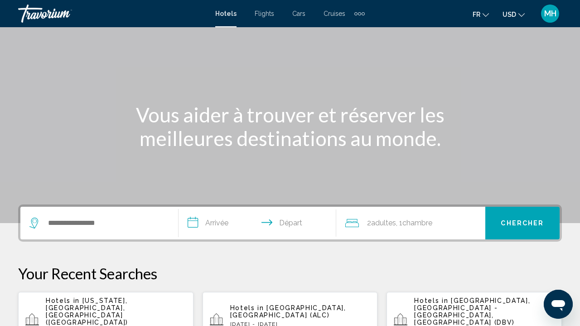
scroll to position [51, 0]
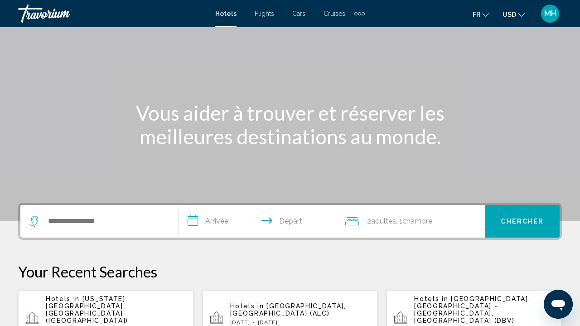
click at [360, 11] on div "Extra navigation items" at bounding box center [359, 14] width 10 height 14
click at [346, 30] on span "Activities" at bounding box center [344, 30] width 25 height 7
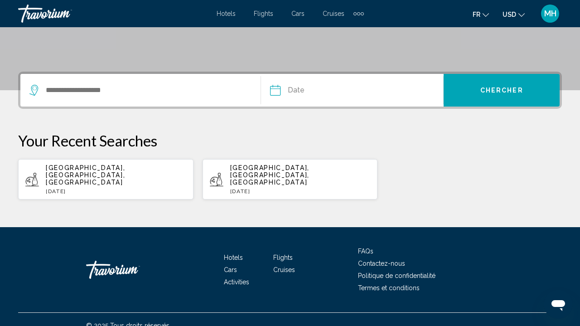
scroll to position [181, 0]
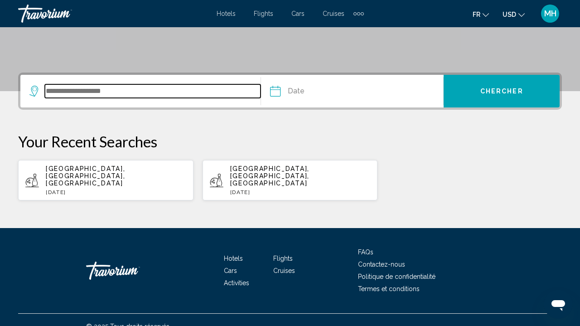
click at [101, 90] on input "Search widget" at bounding box center [153, 91] width 216 height 14
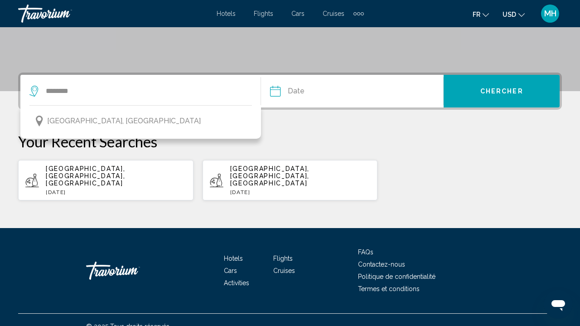
drag, startPoint x: 101, startPoint y: 90, endPoint x: 87, endPoint y: 120, distance: 33.1
click at [87, 121] on span "Cracovie, Pologne" at bounding box center [124, 121] width 154 height 13
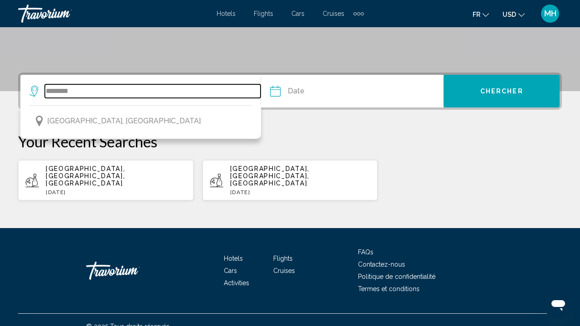
type input "**********"
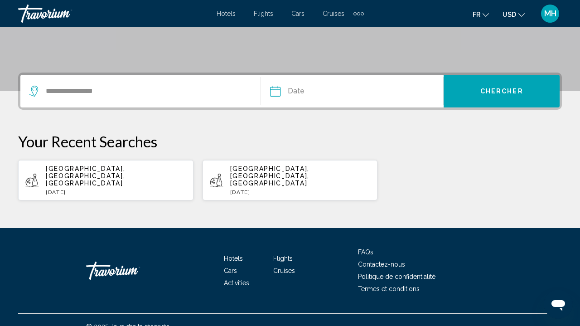
click at [324, 90] on input "Date" at bounding box center [313, 92] width 90 height 35
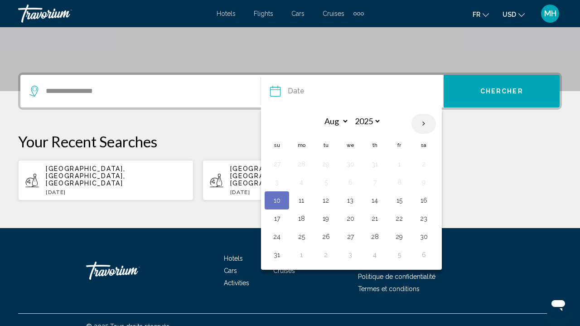
click at [424, 124] on th "Next month" at bounding box center [424, 124] width 24 height 20
click at [280, 126] on th "Previous month" at bounding box center [277, 124] width 24 height 20
select select "*"
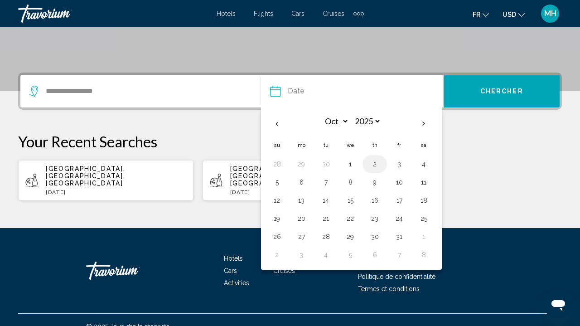
click at [374, 160] on button "2" at bounding box center [375, 164] width 15 height 13
type input "**********"
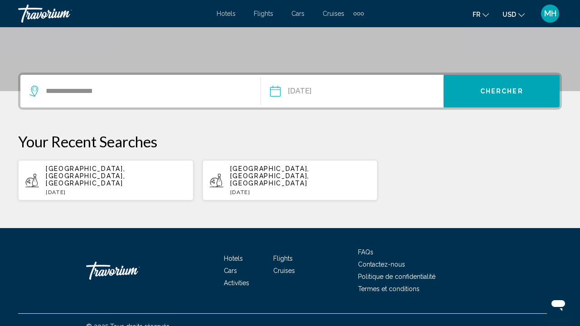
click at [464, 89] on button "Chercher" at bounding box center [502, 91] width 116 height 33
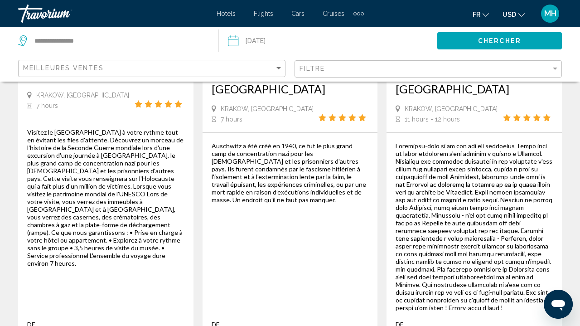
scroll to position [727, 0]
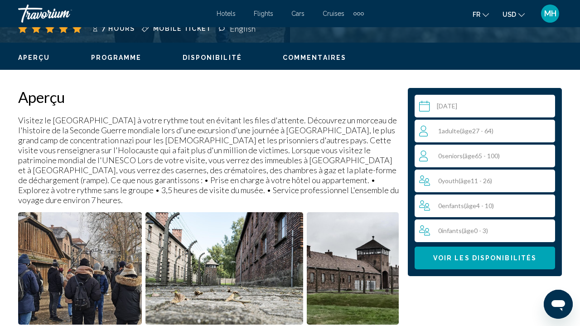
scroll to position [416, 0]
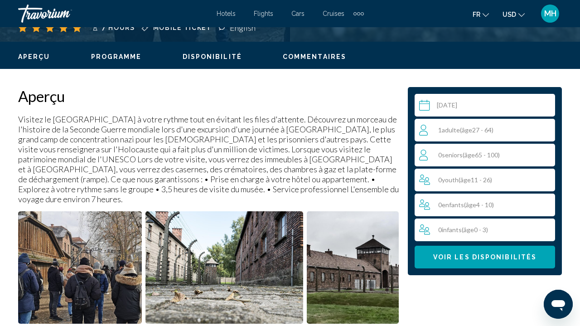
click at [85, 155] on p "Visitez le musée d'Auschwitz-Birkenau à votre rythme tout en évitant les files …" at bounding box center [208, 159] width 381 height 90
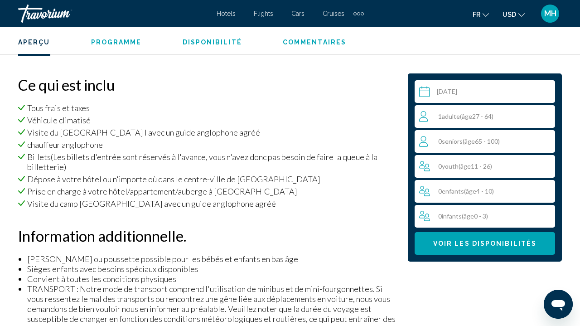
scroll to position [936, 0]
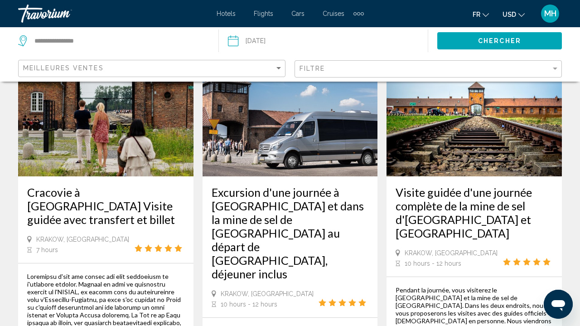
scroll to position [82, 0]
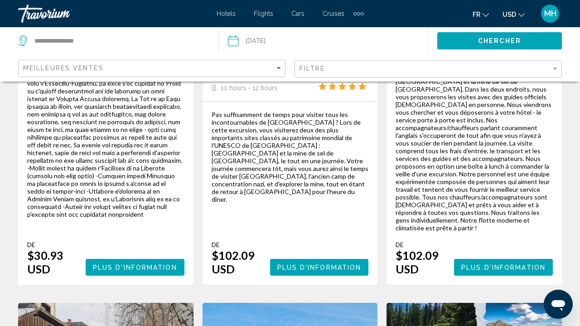
click at [88, 241] on div "De $30.93 USD Plus d'information" at bounding box center [105, 258] width 157 height 35
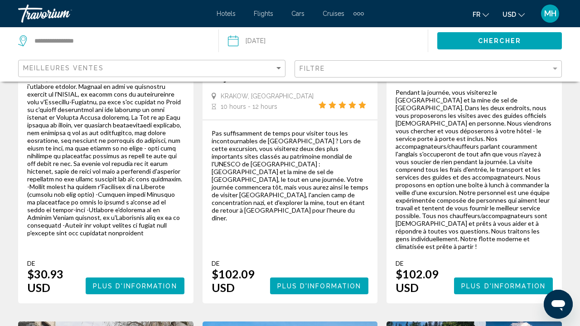
scroll to position [277, 0]
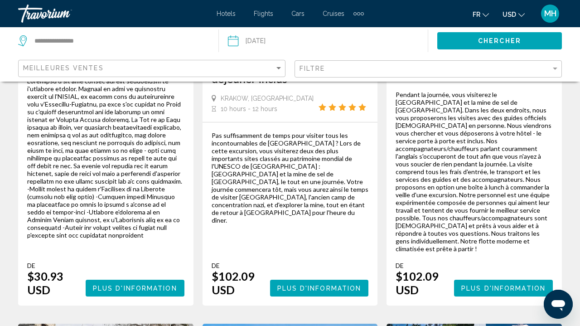
click at [125, 285] on span "Plus d'information" at bounding box center [135, 288] width 84 height 7
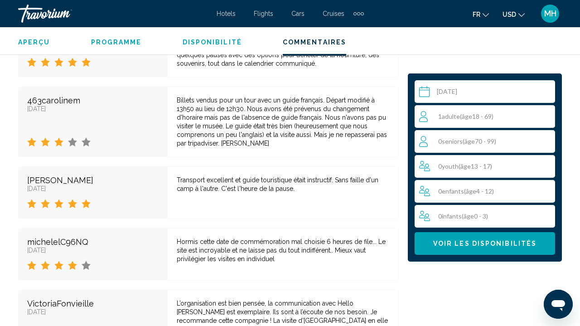
scroll to position [2757, 0]
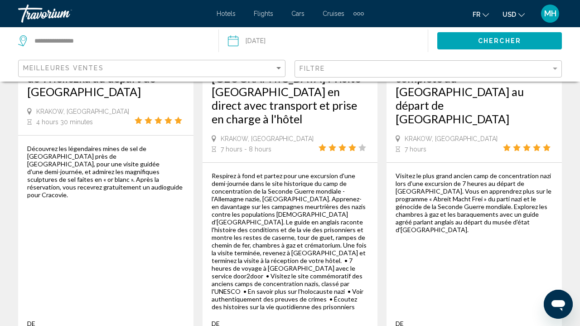
scroll to position [1683, 0]
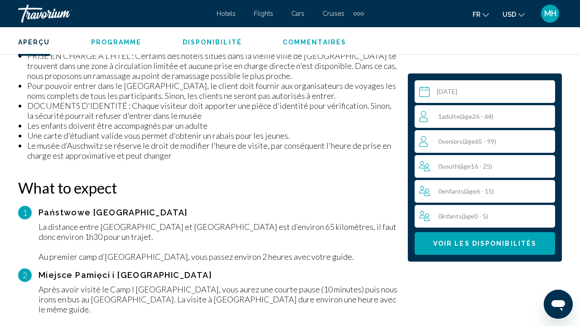
scroll to position [1420, 0]
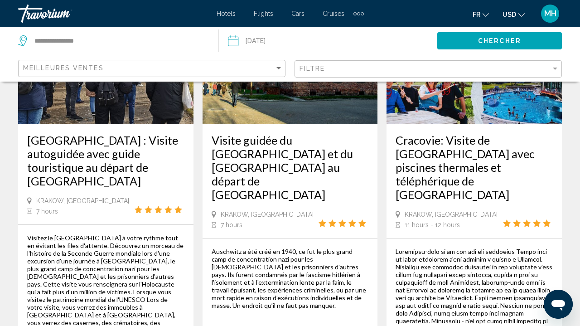
scroll to position [626, 0]
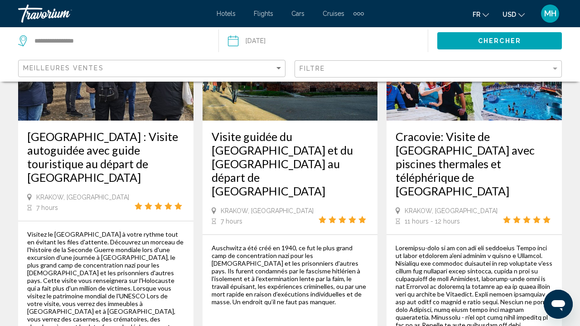
click at [142, 104] on img "Main content" at bounding box center [105, 48] width 175 height 145
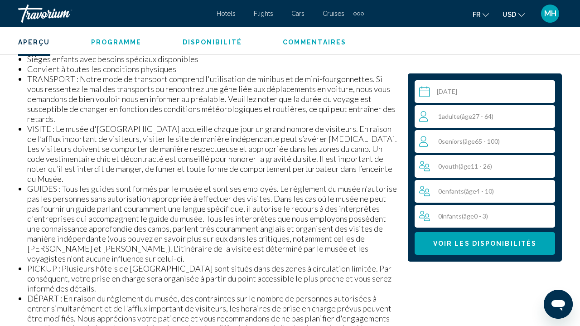
scroll to position [1131, 0]
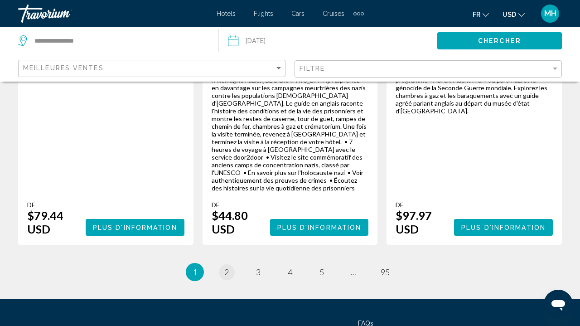
scroll to position [1790, 0]
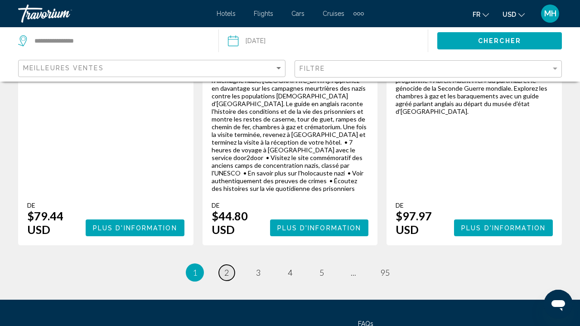
click at [232, 265] on link "page 2" at bounding box center [227, 273] width 16 height 16
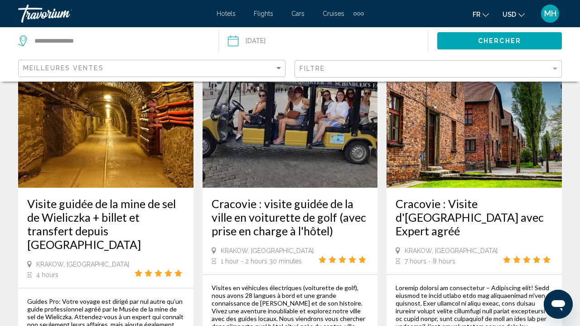
scroll to position [1443, 0]
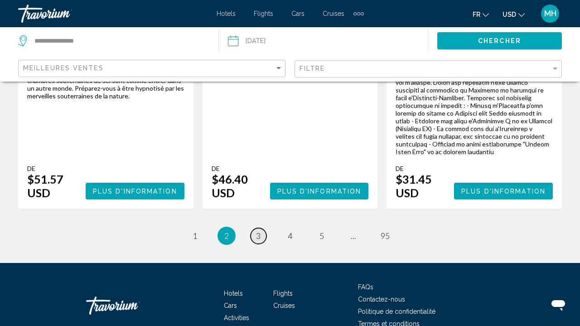
click at [259, 231] on span "3" at bounding box center [258, 236] width 5 height 10
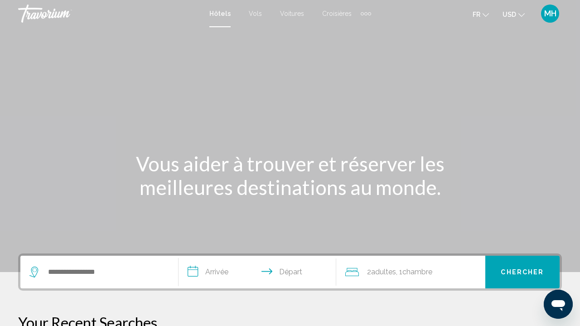
click at [550, 9] on span "MH" at bounding box center [550, 13] width 12 height 9
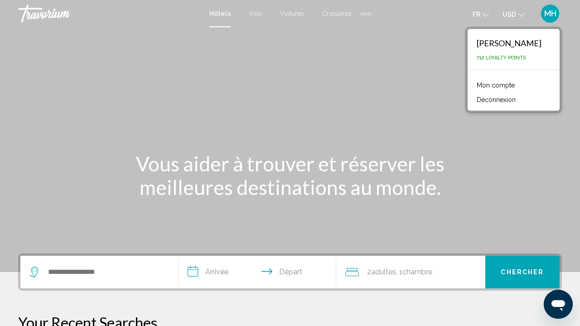
click at [487, 87] on link "Mon compte" at bounding box center [495, 85] width 47 height 12
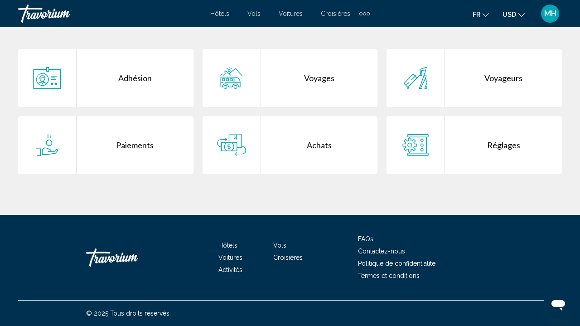
scroll to position [185, 0]
click at [302, 93] on div "Voyages" at bounding box center [319, 78] width 117 height 58
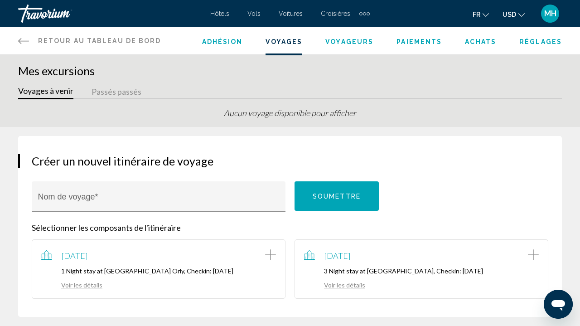
click at [111, 90] on button "Passés passés" at bounding box center [117, 92] width 50 height 14
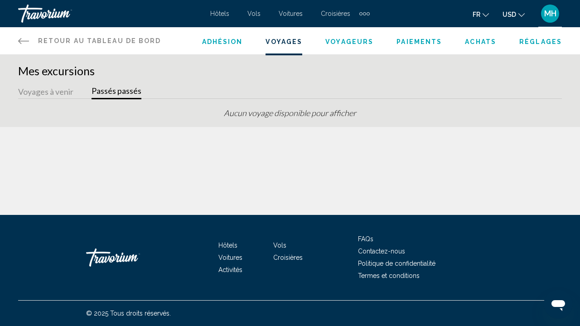
click at [47, 95] on button "Voyages à venir" at bounding box center [45, 92] width 55 height 14
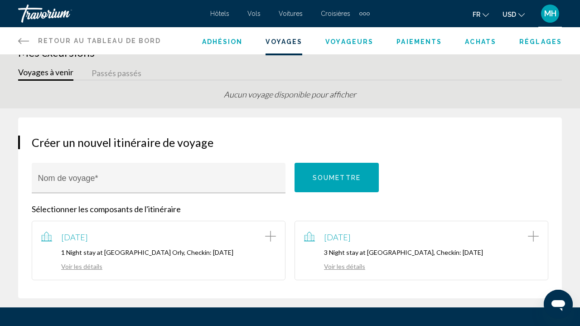
scroll to position [19, 0]
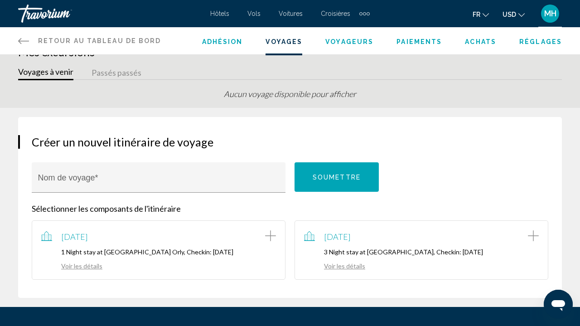
click at [343, 265] on link "Voir les détails" at bounding box center [334, 266] width 61 height 8
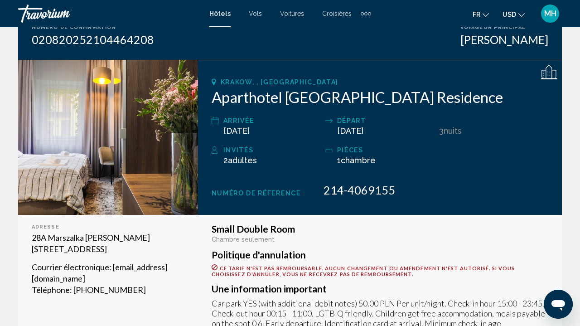
scroll to position [98, 0]
